Goal: Navigation & Orientation: Find specific page/section

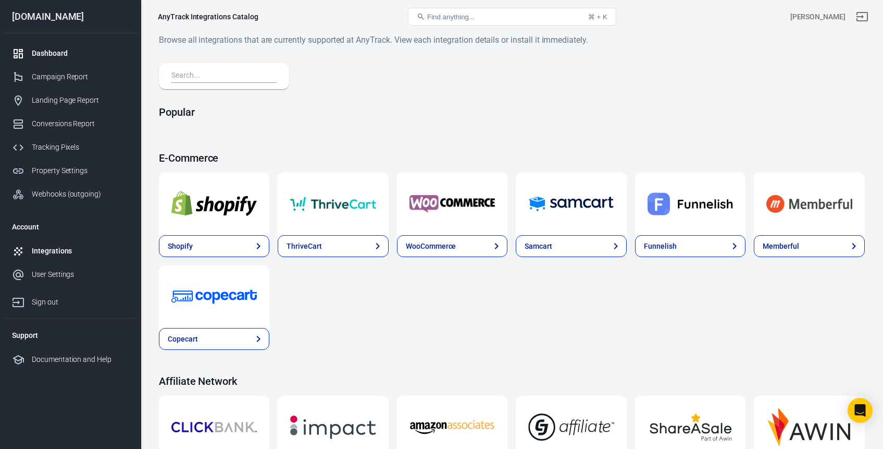
click at [51, 55] on div "Dashboard" at bounding box center [80, 53] width 97 height 11
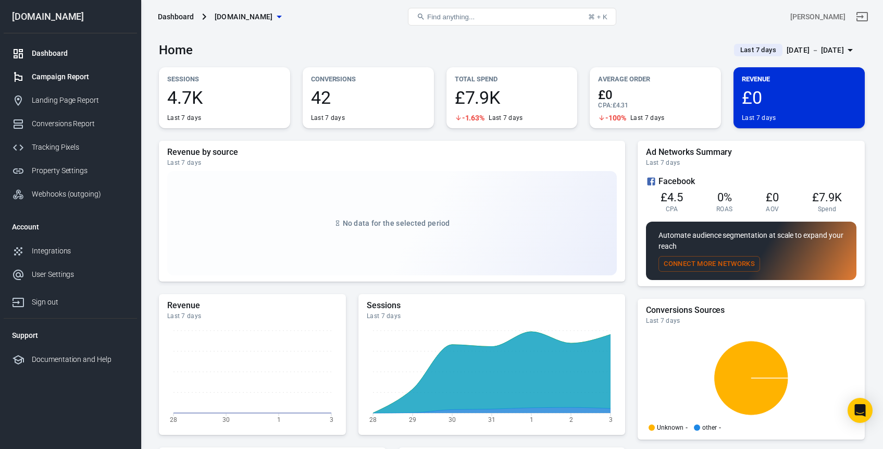
click at [76, 80] on div "Campaign Report" at bounding box center [80, 76] width 97 height 11
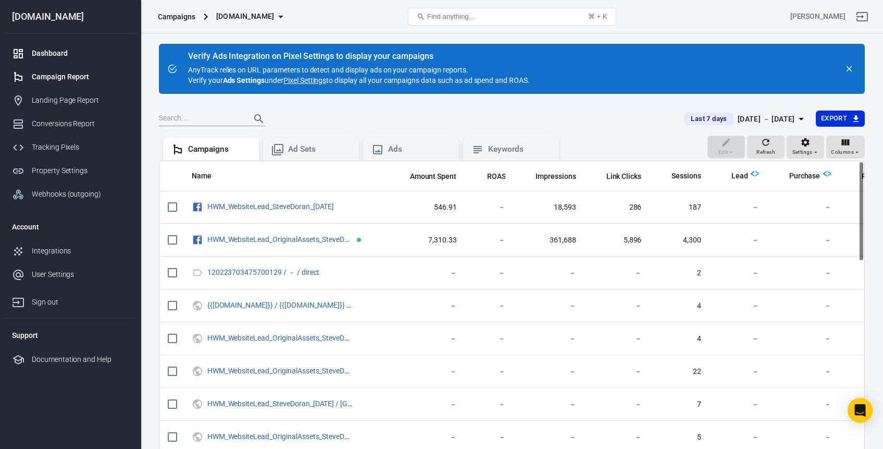
click at [44, 51] on div "Dashboard" at bounding box center [80, 53] width 97 height 11
